Goal: Task Accomplishment & Management: Manage account settings

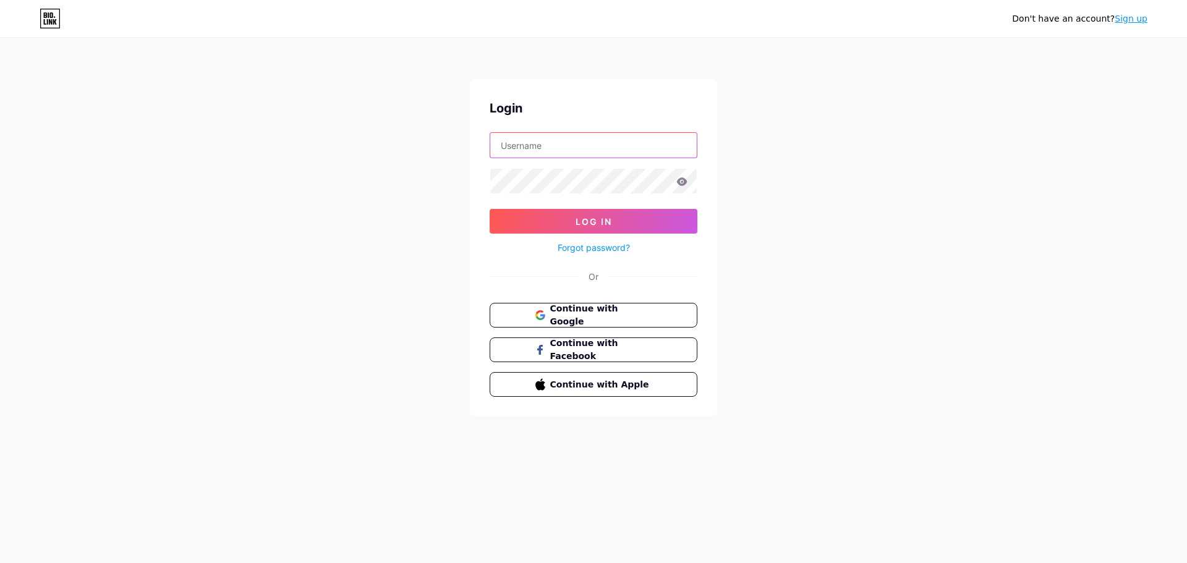
click at [527, 141] on input "text" at bounding box center [593, 145] width 207 height 25
type input "[PERSON_NAME][EMAIL_ADDRESS][DOMAIN_NAME]"
click at [613, 227] on button "Log In" at bounding box center [594, 221] width 208 height 25
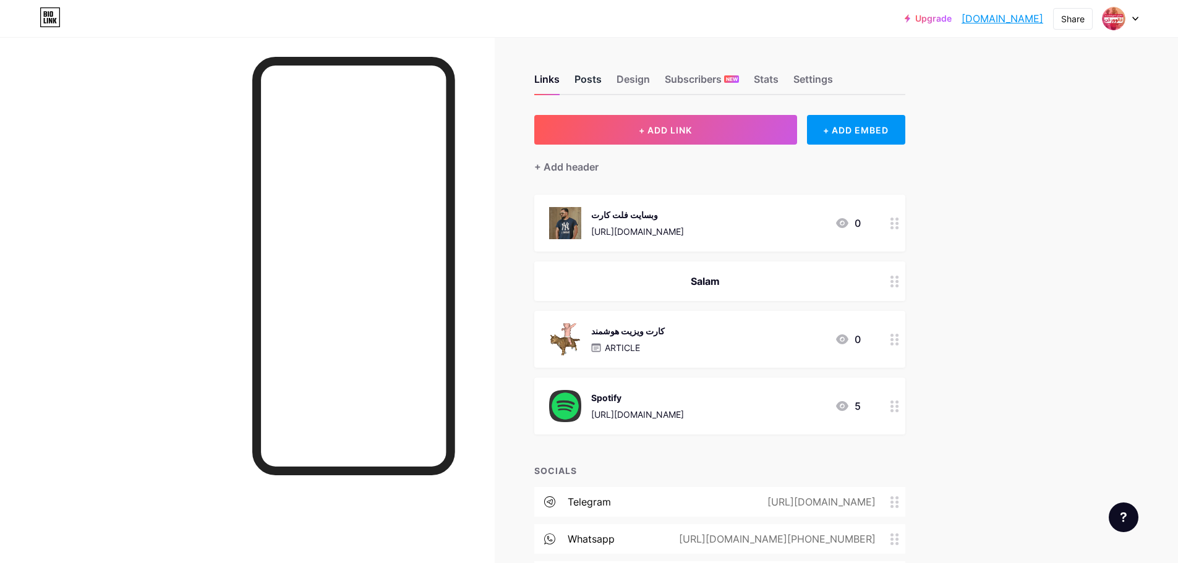
click at [579, 83] on div "Posts" at bounding box center [587, 83] width 27 height 22
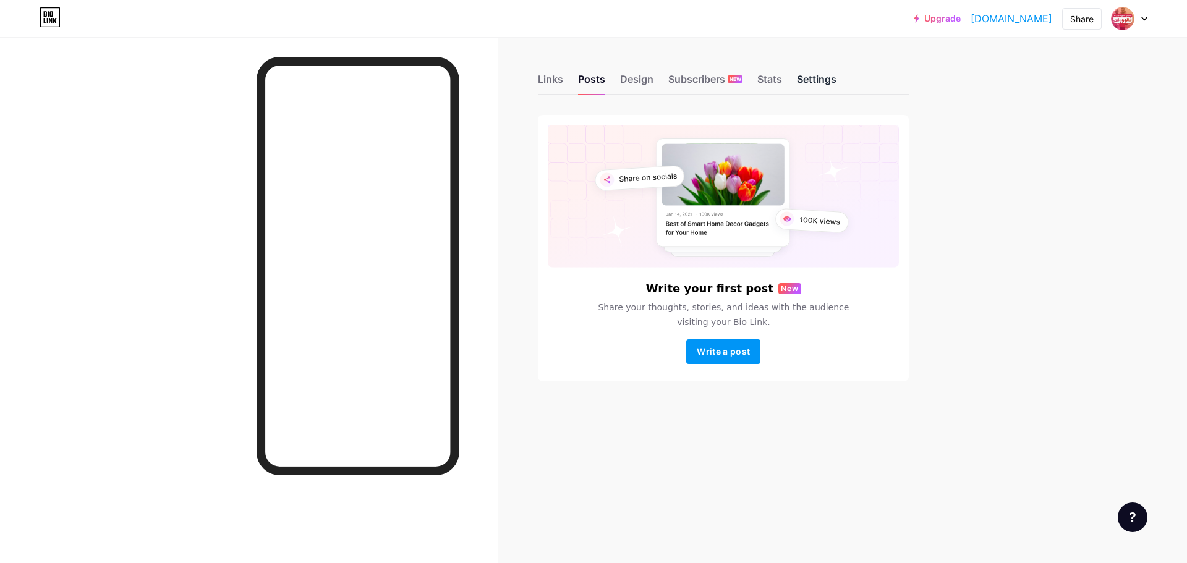
click at [809, 79] on div "Settings" at bounding box center [817, 83] width 40 height 22
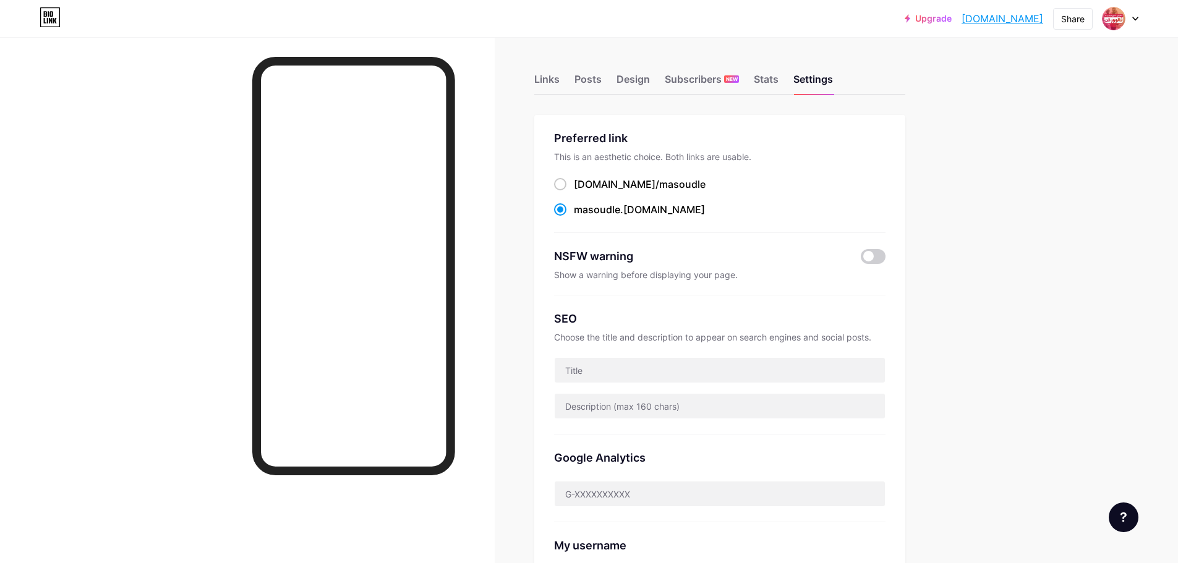
click at [631, 210] on div "masoudle .[DOMAIN_NAME]" at bounding box center [639, 209] width 131 height 15
click at [582, 217] on input "masoudle .[DOMAIN_NAME]" at bounding box center [578, 221] width 8 height 8
click at [659, 186] on span "masoudle" at bounding box center [682, 184] width 46 height 12
click at [582, 192] on input "[DOMAIN_NAME]/ masoudle" at bounding box center [578, 196] width 8 height 8
radio input "true"
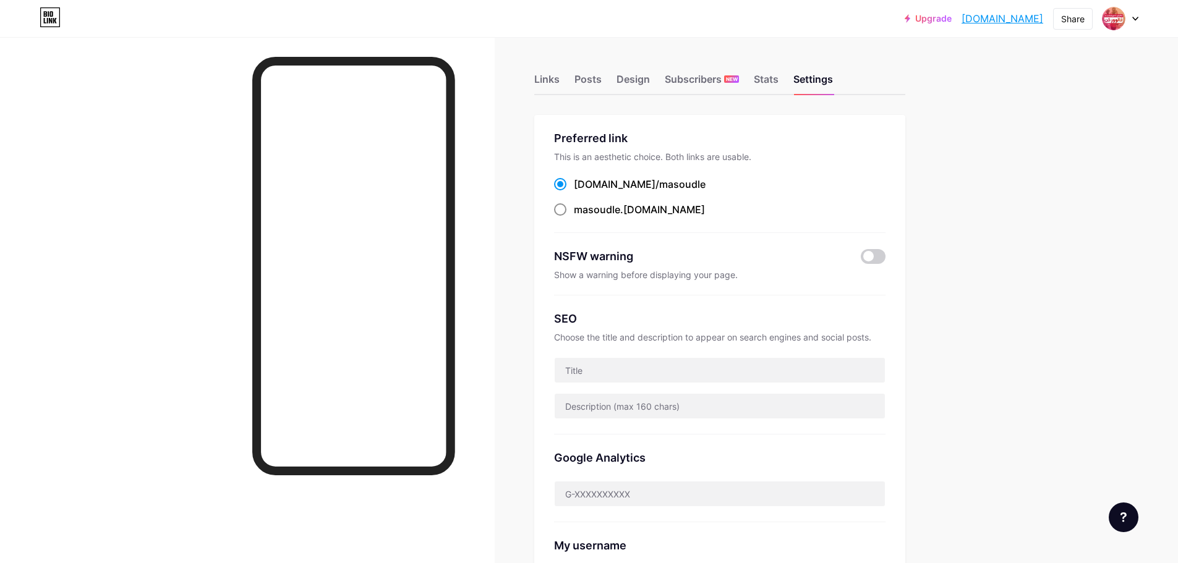
click at [632, 211] on div "masoudle .[DOMAIN_NAME]" at bounding box center [639, 209] width 131 height 15
click at [582, 217] on input "masoudle .[DOMAIN_NAME]" at bounding box center [578, 221] width 8 height 8
radio input "true"
